Goal: Task Accomplishment & Management: Use online tool/utility

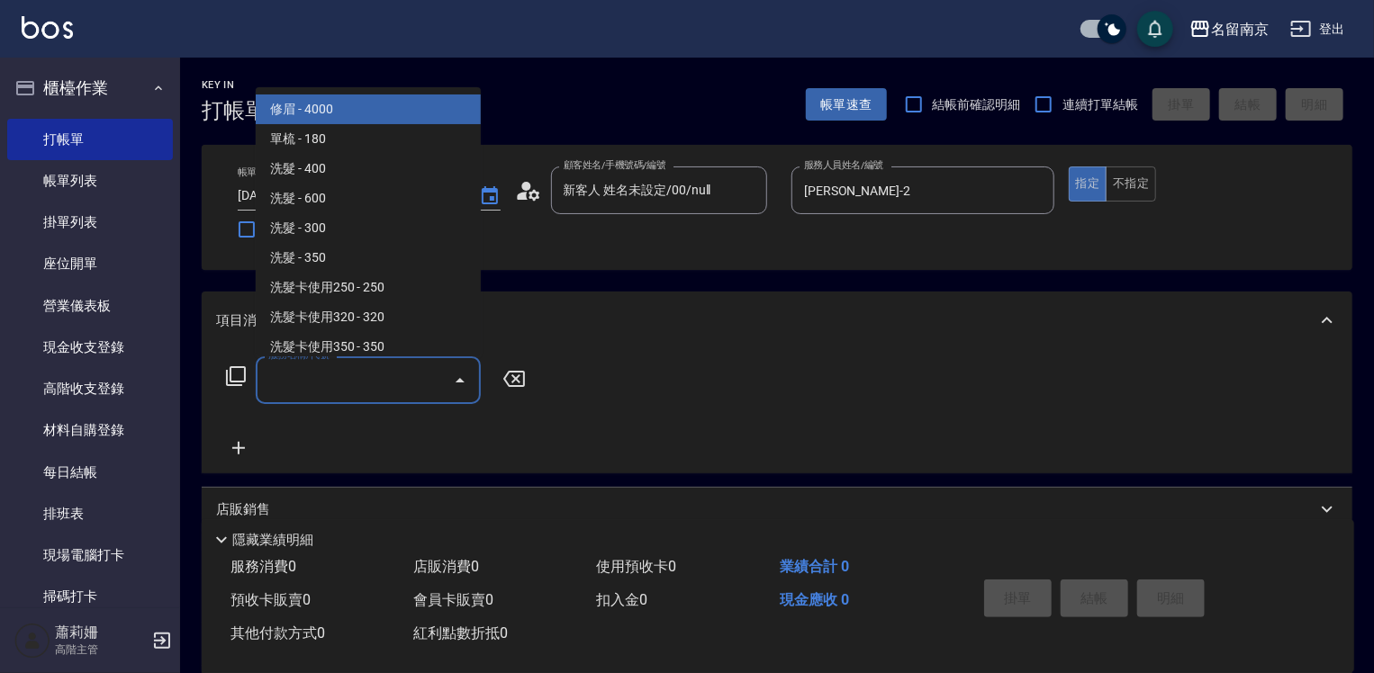
drag, startPoint x: 306, startPoint y: 374, endPoint x: 1382, endPoint y: 403, distance: 1076.0
click at [353, 374] on input "服務名稱/代號" at bounding box center [355, 381] width 182 height 32
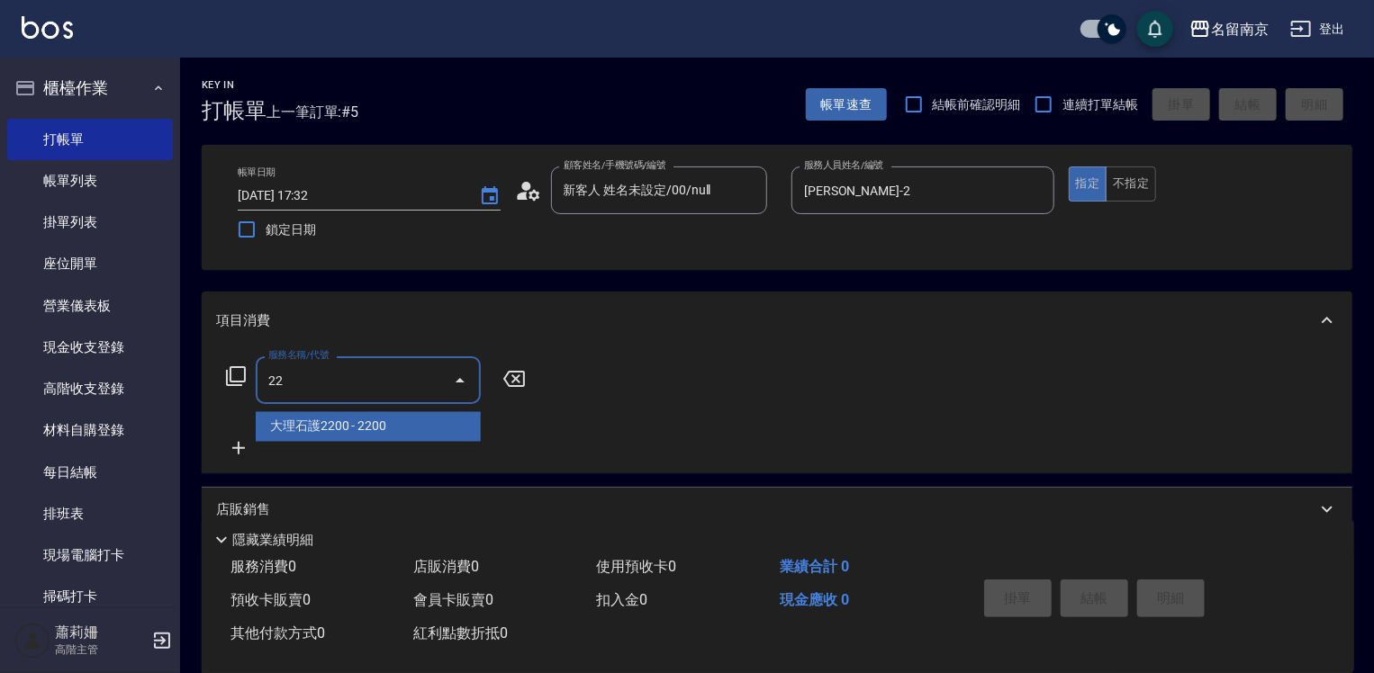
type input "大理石護2200(606)"
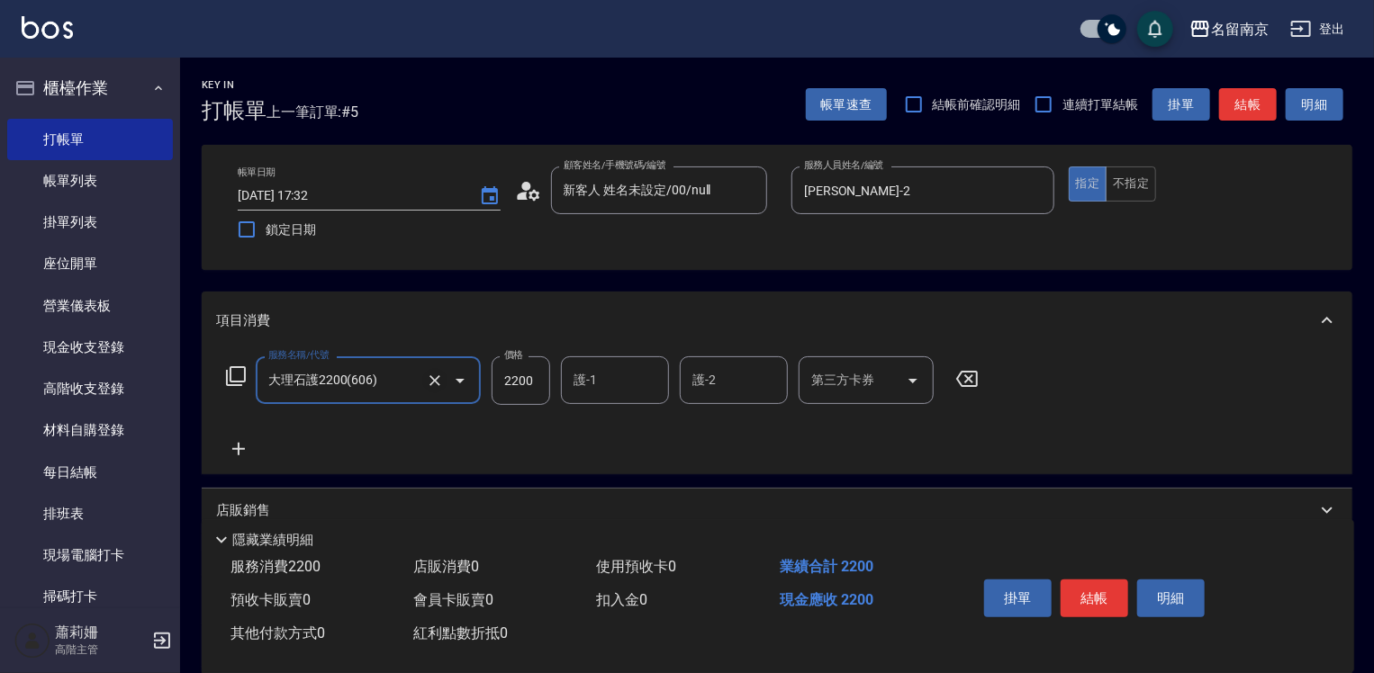
click at [431, 375] on icon "Clear" at bounding box center [435, 381] width 18 height 18
type input "大理石護2200(606)"
click at [235, 375] on icon at bounding box center [236, 376] width 22 height 22
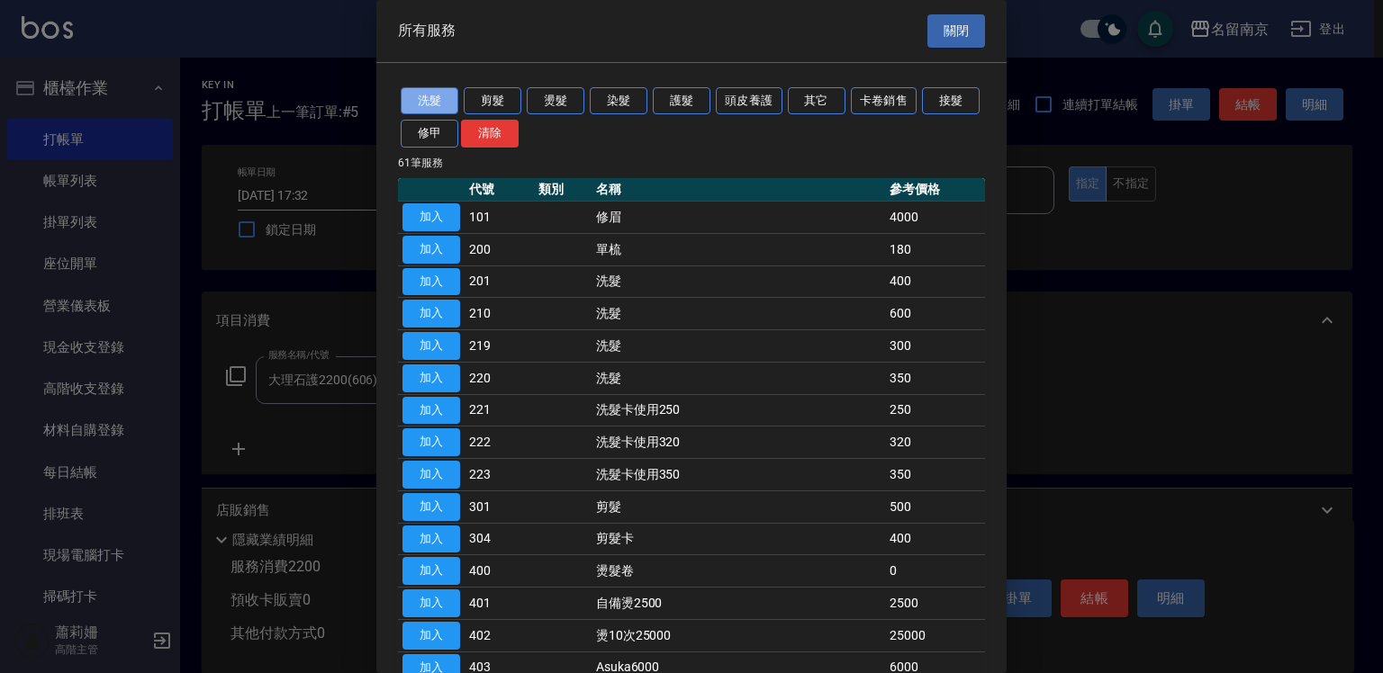
click at [435, 100] on button "洗髮" at bounding box center [430, 101] width 58 height 28
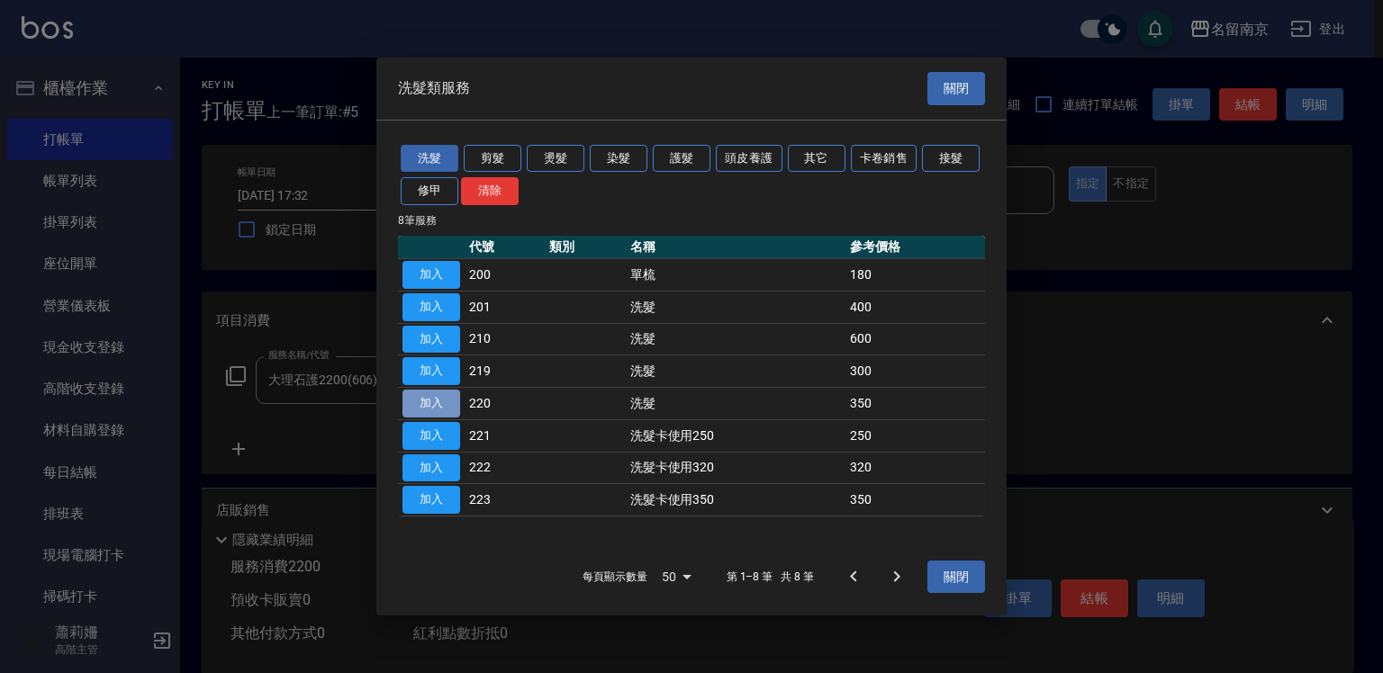
click at [436, 402] on button "加入" at bounding box center [431, 404] width 58 height 28
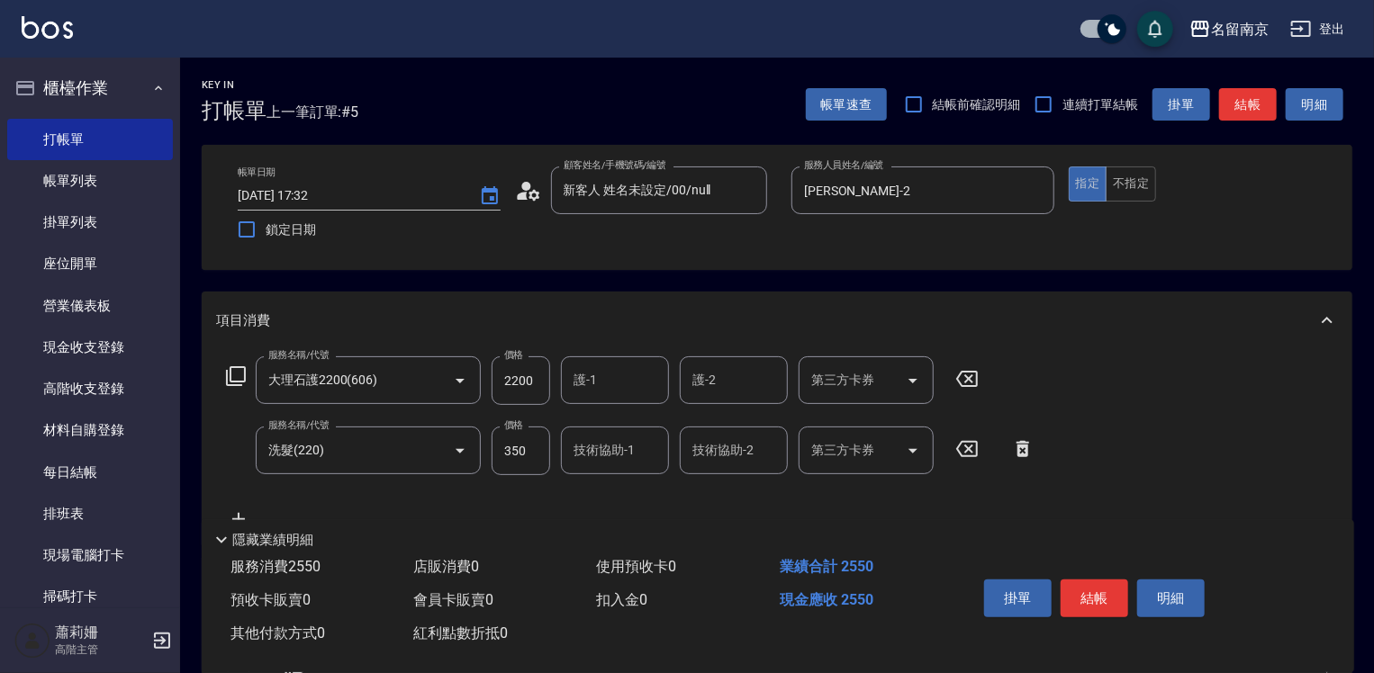
click at [972, 374] on icon at bounding box center [966, 379] width 45 height 22
click at [594, 453] on input "技術協助-1" at bounding box center [615, 450] width 92 height 32
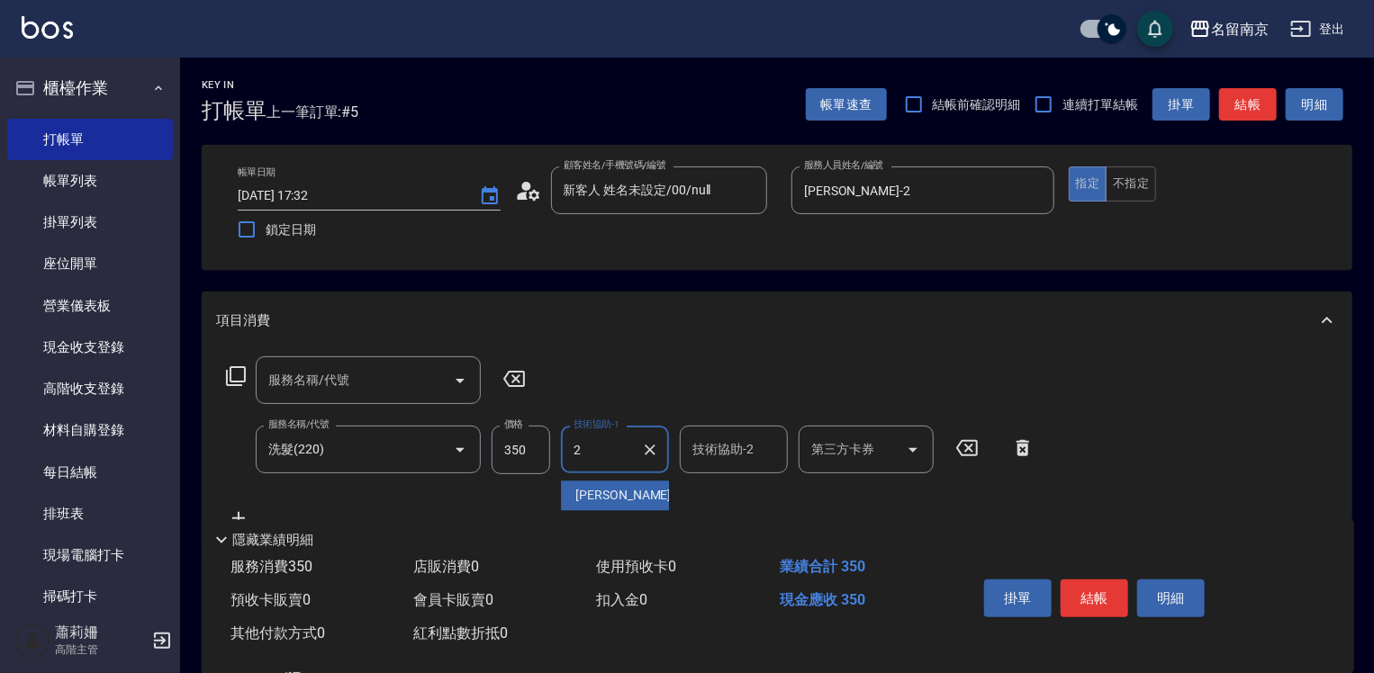
type input "[PERSON_NAME]-2"
click at [1098, 593] on button "結帳" at bounding box center [1094, 599] width 68 height 38
